Goal: Communication & Community: Answer question/provide support

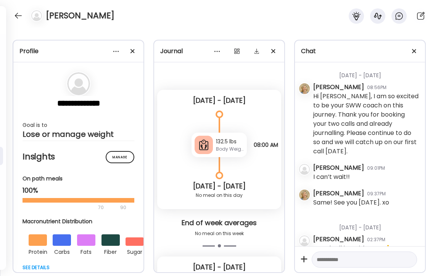
scroll to position [24569, 0]
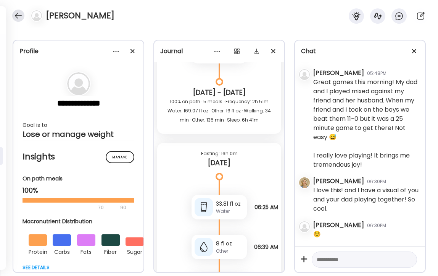
click at [15, 14] on div at bounding box center [18, 16] width 12 height 12
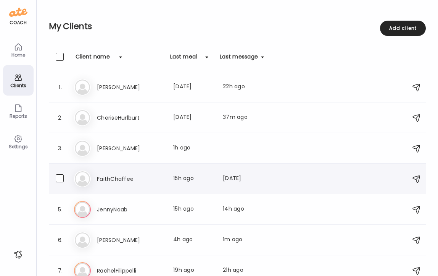
scroll to position [39, 0]
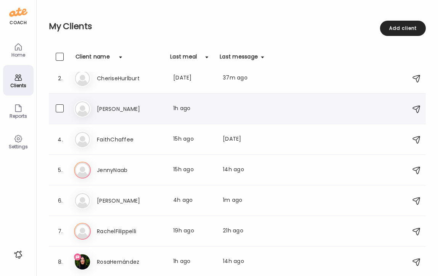
click at [107, 115] on div "Co [PERSON_NAME] Last meal: 1h ago You: Ok. Great." at bounding box center [238, 108] width 329 height 17
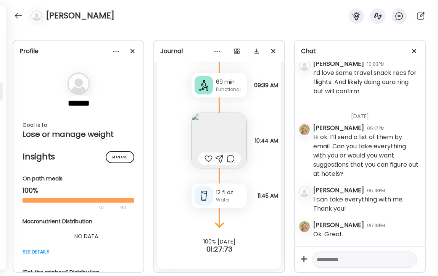
scroll to position [182, 0]
click at [15, 16] on div at bounding box center [18, 16] width 12 height 12
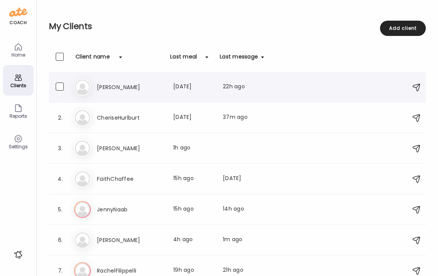
click at [103, 86] on h3 "[PERSON_NAME]" at bounding box center [130, 86] width 67 height 9
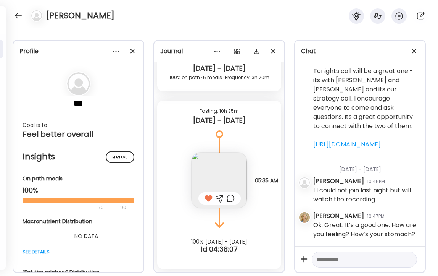
scroll to position [2714, 0]
click at [16, 16] on div at bounding box center [18, 16] width 12 height 12
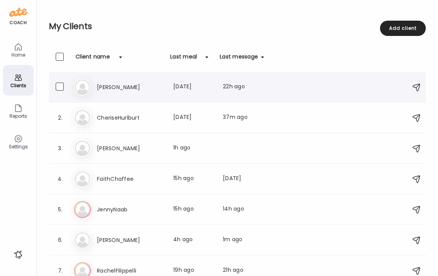
click at [101, 84] on h3 "[PERSON_NAME]" at bounding box center [130, 86] width 67 height 9
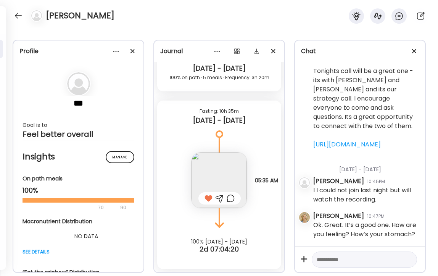
click at [345, 258] on textarea at bounding box center [358, 259] width 82 height 9
type textarea "*"
type textarea "**********"
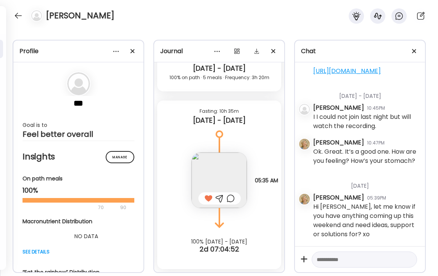
scroll to position [2788, 0]
click at [20, 14] on div at bounding box center [18, 16] width 12 height 12
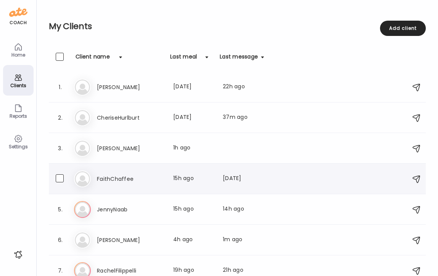
click at [111, 177] on h3 "FaithChaffee" at bounding box center [130, 178] width 67 height 9
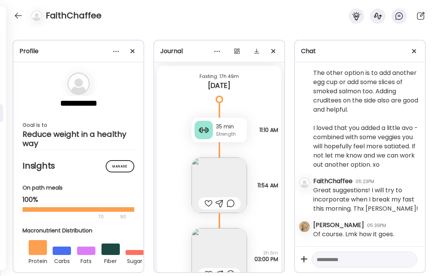
scroll to position [4728, 0]
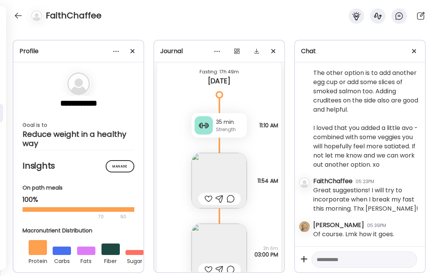
click at [228, 172] on img at bounding box center [219, 180] width 55 height 55
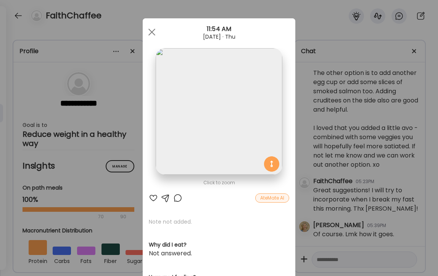
click at [152, 196] on div at bounding box center [153, 197] width 9 height 9
click at [153, 31] on div at bounding box center [151, 31] width 15 height 15
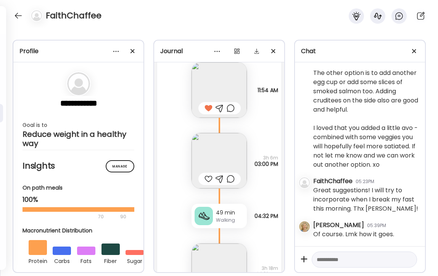
scroll to position [4819, 0]
click at [225, 160] on img at bounding box center [219, 159] width 55 height 55
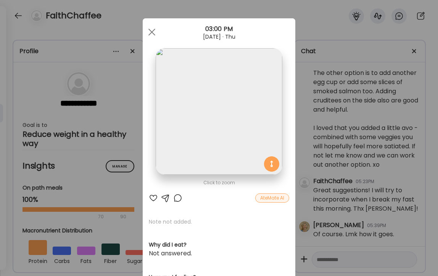
click at [154, 196] on div at bounding box center [153, 197] width 9 height 9
click at [150, 33] on span at bounding box center [152, 32] width 7 height 7
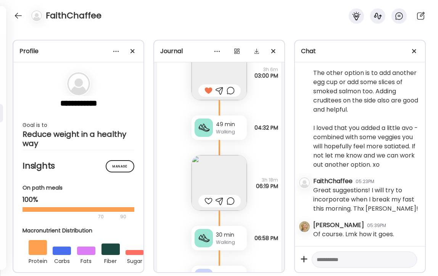
scroll to position [4915, 0]
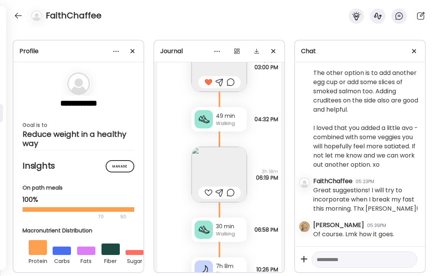
click at [219, 150] on img at bounding box center [219, 174] width 55 height 55
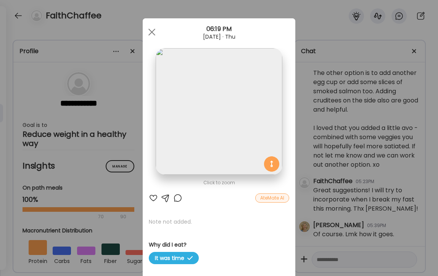
click at [151, 197] on div at bounding box center [153, 197] width 9 height 9
click at [152, 31] on span at bounding box center [152, 32] width 7 height 7
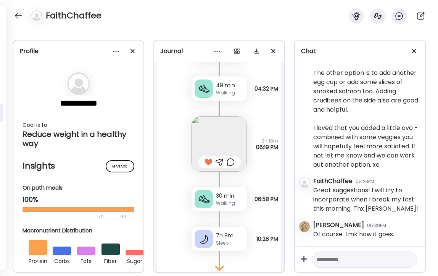
scroll to position [4979, 0]
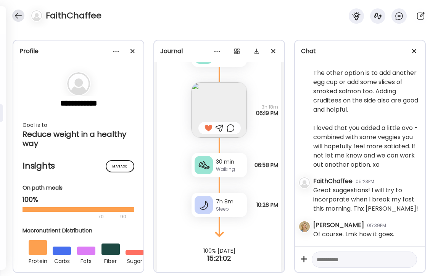
click at [15, 14] on div at bounding box center [18, 16] width 12 height 12
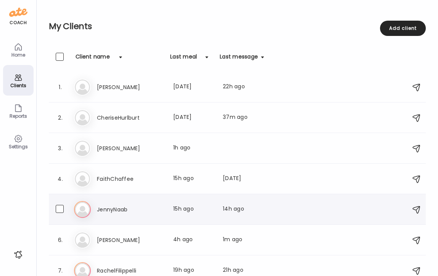
click at [110, 210] on h3 "JennyNaab" at bounding box center [130, 209] width 67 height 9
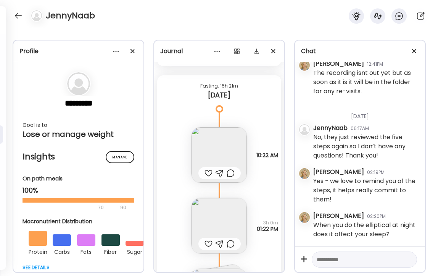
scroll to position [7272, 0]
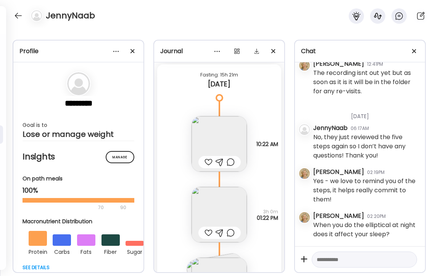
click at [208, 161] on div at bounding box center [209, 161] width 8 height 9
click at [208, 230] on div at bounding box center [209, 232] width 8 height 9
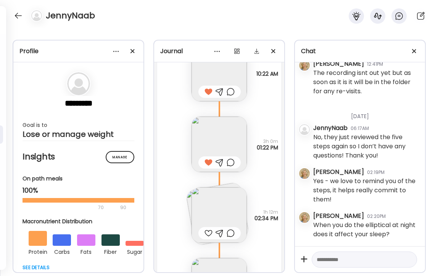
scroll to position [7343, 0]
click at [208, 230] on div at bounding box center [209, 231] width 8 height 9
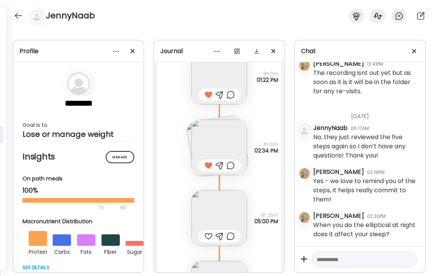
scroll to position [7413, 0]
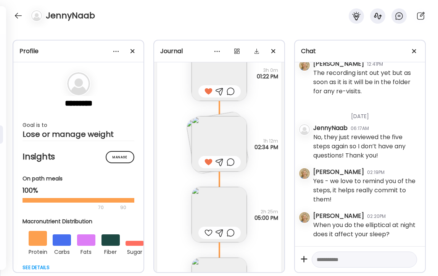
click at [208, 230] on div at bounding box center [209, 232] width 8 height 9
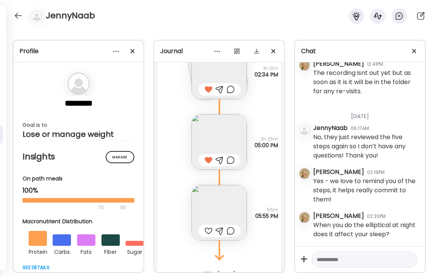
scroll to position [7489, 0]
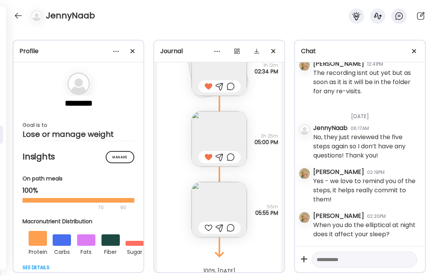
click at [208, 226] on div at bounding box center [209, 227] width 8 height 9
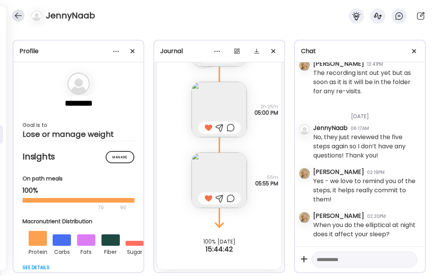
click at [17, 16] on div at bounding box center [18, 16] width 12 height 12
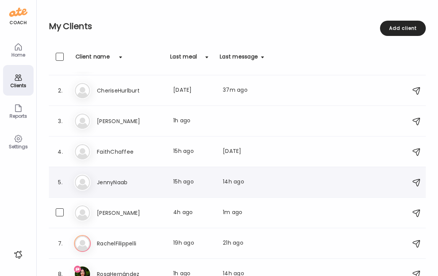
scroll to position [39, 0]
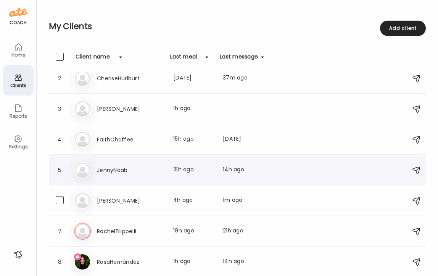
click at [112, 201] on h3 "[PERSON_NAME]" at bounding box center [130, 200] width 67 height 9
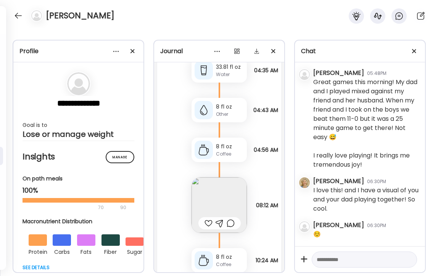
scroll to position [20967, 0]
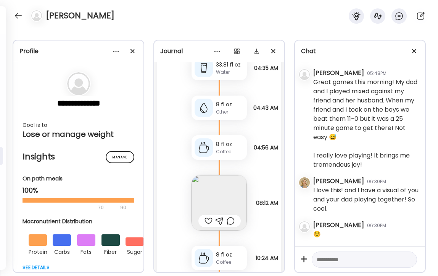
click at [224, 192] on img at bounding box center [219, 202] width 55 height 55
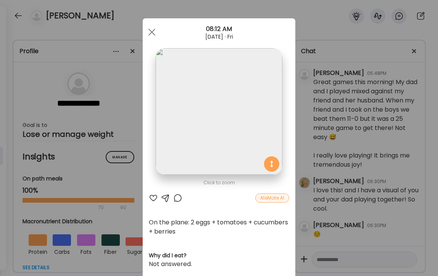
click at [153, 197] on div at bounding box center [153, 197] width 9 height 9
click at [178, 196] on div at bounding box center [177, 197] width 9 height 9
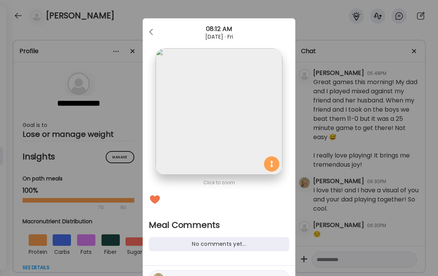
scroll to position [42, 0]
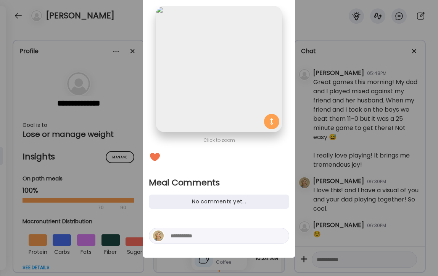
click at [178, 237] on textarea at bounding box center [222, 235] width 103 height 9
click at [117, 30] on div "Ate Coach Dashboard Wahoo! It’s official Take a moment to set up your Coach Pro…" at bounding box center [219, 138] width 438 height 276
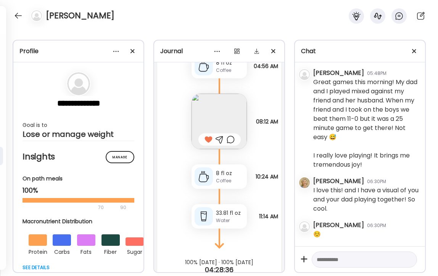
scroll to position [21069, 0]
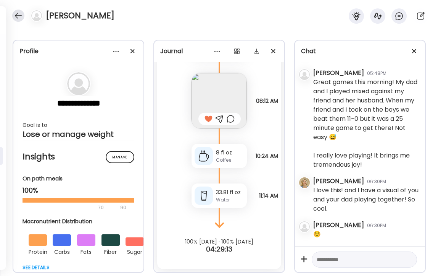
click at [15, 16] on div at bounding box center [18, 16] width 12 height 12
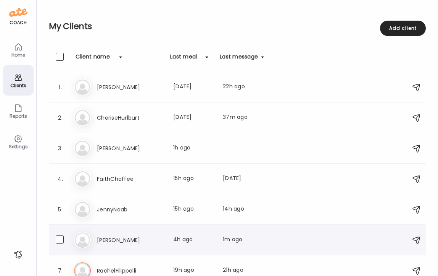
click at [110, 239] on h3 "[PERSON_NAME]" at bounding box center [130, 239] width 67 height 9
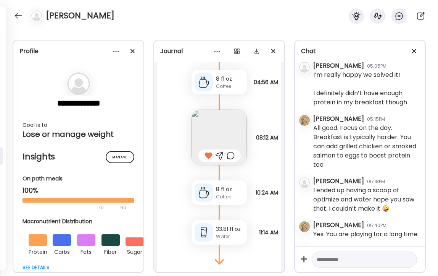
scroll to position [23808, 0]
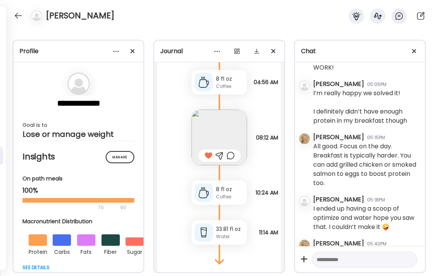
click at [355, 262] on textarea at bounding box center [358, 259] width 82 height 9
type textarea "**********"
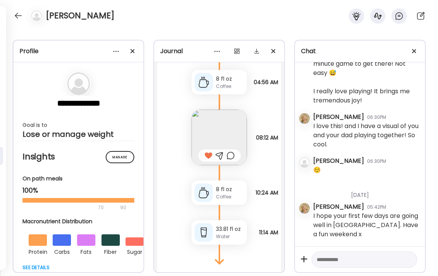
scroll to position [24633, 0]
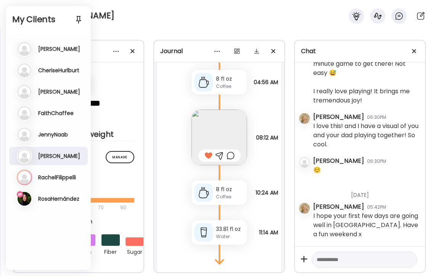
click at [43, 176] on h3 "RachelFilippelli" at bounding box center [57, 177] width 38 height 7
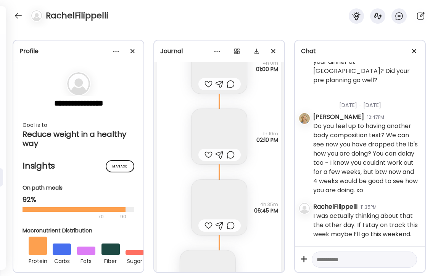
scroll to position [31188, 0]
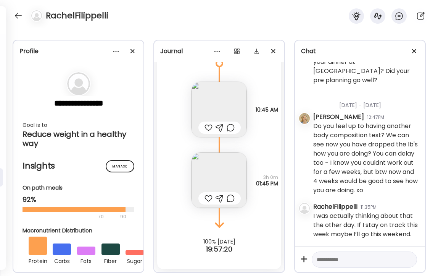
click at [359, 261] on textarea at bounding box center [358, 259] width 82 height 9
type textarea "**********"
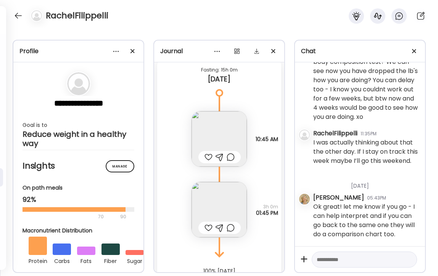
scroll to position [9763, 0]
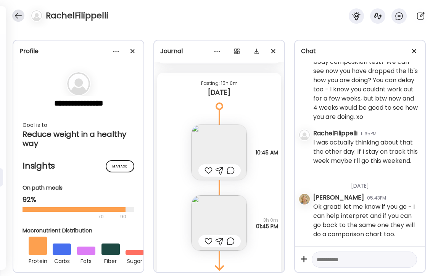
click at [18, 13] on div at bounding box center [18, 16] width 12 height 12
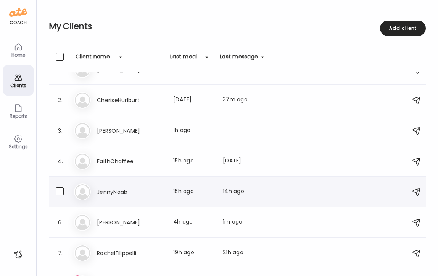
scroll to position [39, 0]
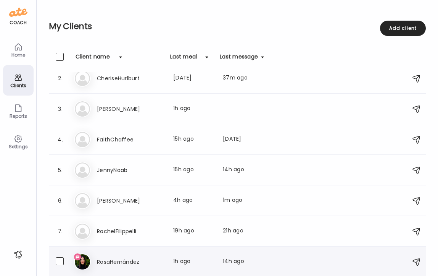
click at [105, 263] on h3 "RosaHernández" at bounding box center [130, 261] width 67 height 9
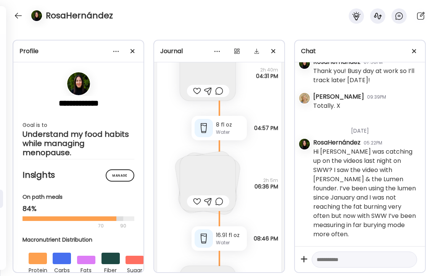
scroll to position [14144, 0]
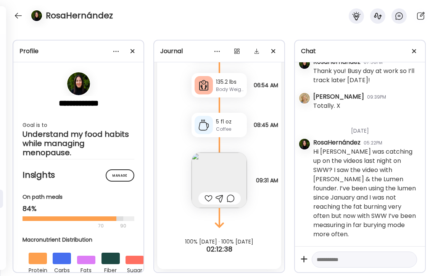
click at [353, 257] on textarea at bounding box center [358, 259] width 82 height 9
click at [398, 181] on div "Hi [PERSON_NAME] was catching up on the videos last night on SWW? I saw the vid…" at bounding box center [367, 193] width 106 height 92
copy div "Lumen"
click at [393, 259] on textarea "**********" at bounding box center [358, 259] width 82 height 9
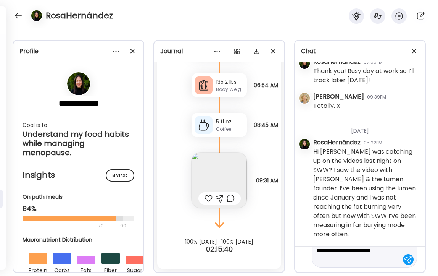
scroll to position [55, 0]
type textarea "**********"
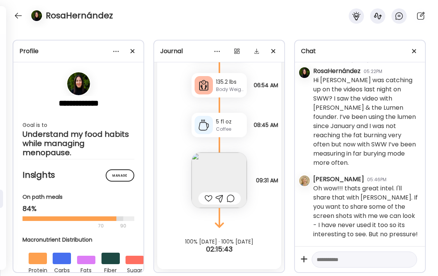
scroll to position [10560, 0]
click at [352, 253] on div at bounding box center [364, 259] width 105 height 16
click at [352, 262] on textarea at bounding box center [358, 259] width 82 height 9
type textarea "**********"
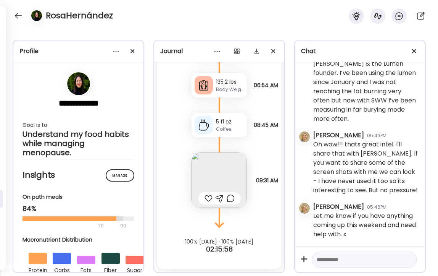
scroll to position [10605, 0]
click at [209, 195] on div at bounding box center [209, 198] width 8 height 9
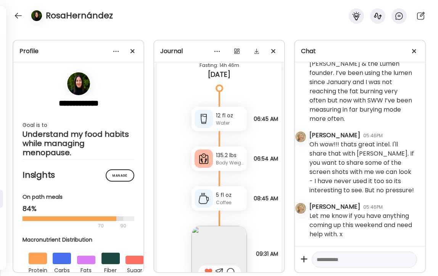
scroll to position [10550, 4]
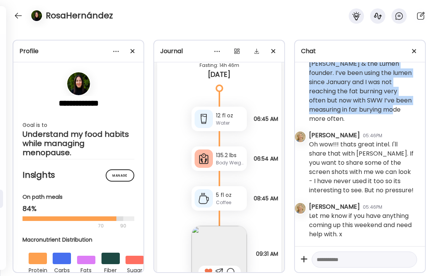
drag, startPoint x: 310, startPoint y: 97, endPoint x: 348, endPoint y: 171, distance: 83.3
click at [348, 123] on div "Hi [PERSON_NAME] was catching up on the videos last night on SWW? I saw the vid…" at bounding box center [362, 78] width 106 height 92
copy div "Hi [PERSON_NAME] was catching up on the videos last night on SWW? I saw the vid…"
